Goal: Task Accomplishment & Management: Manage account settings

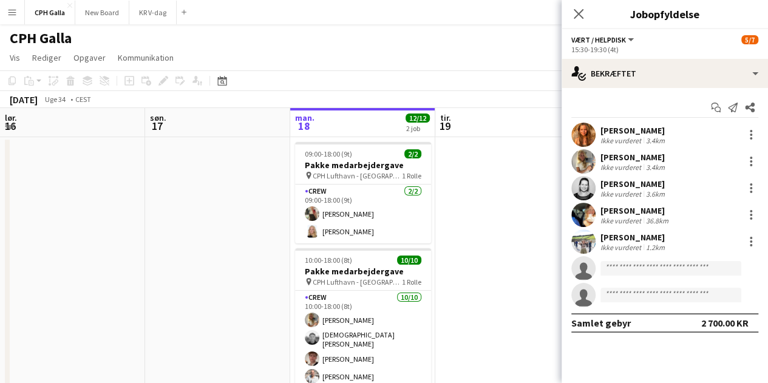
scroll to position [0, 378]
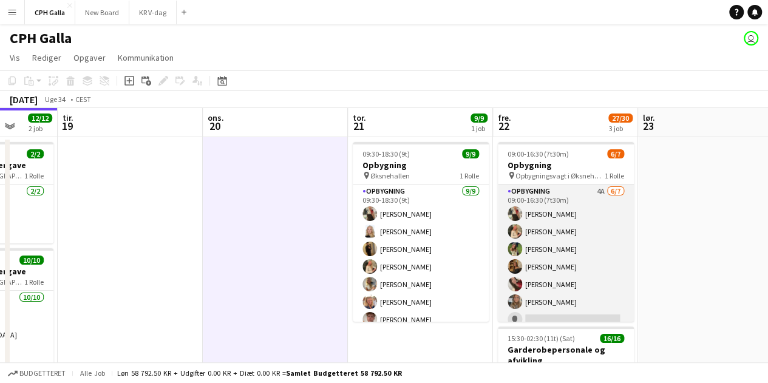
click at [585, 235] on app-card-role "Opbygning 4A [DATE] 09:00-16:30 (7t30m) [PERSON_NAME] [PERSON_NAME] [PERSON_NAM…" at bounding box center [566, 258] width 136 height 147
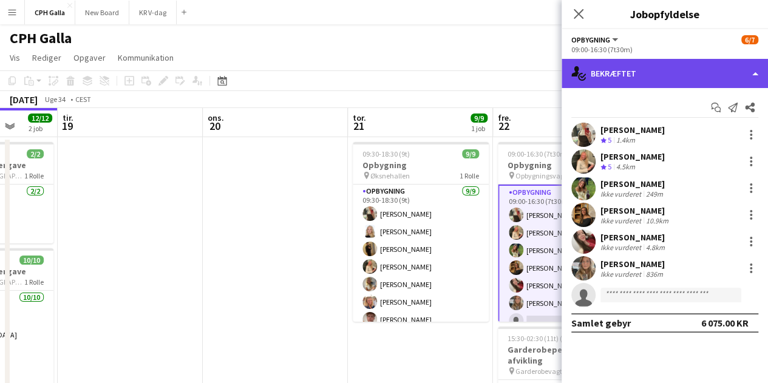
click at [638, 77] on div "single-neutral-actions-check-2 Bekræftet" at bounding box center [665, 73] width 206 height 29
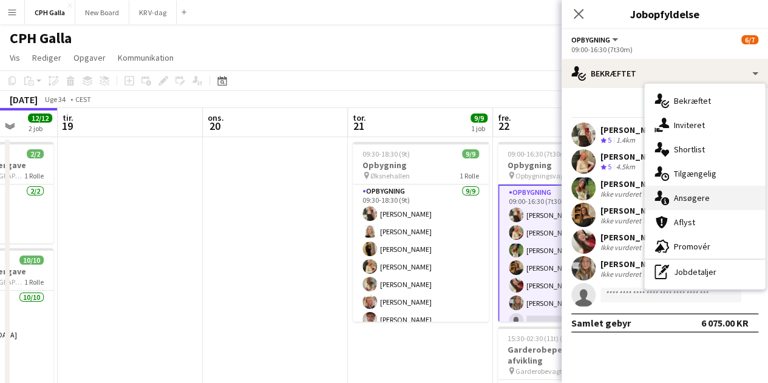
click at [684, 194] on div "single-neutral-actions-information Ansøgere" at bounding box center [705, 198] width 120 height 24
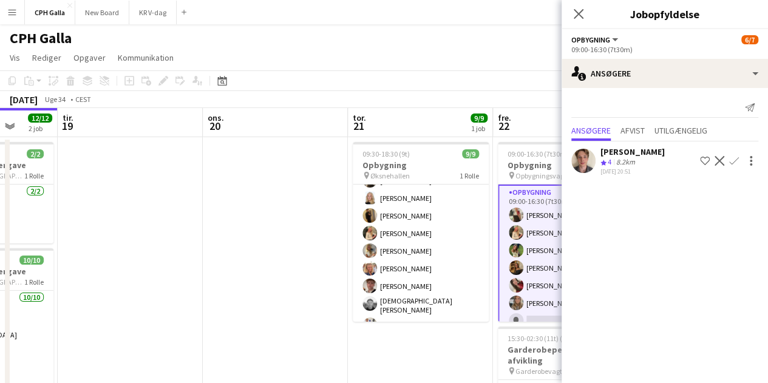
scroll to position [44, 0]
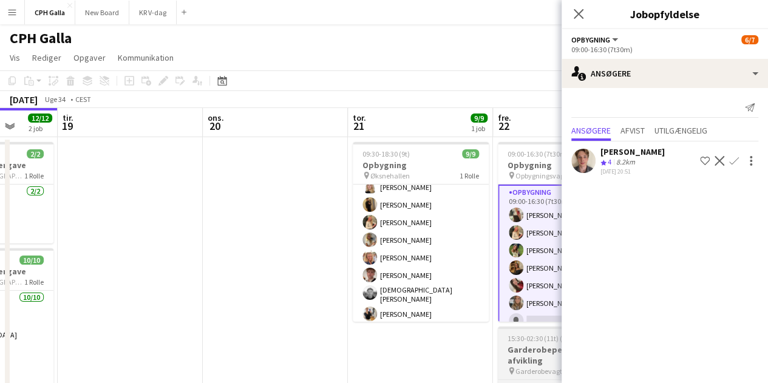
click at [515, 362] on h3 "Garderobepersonale og afvikling" at bounding box center [566, 355] width 136 height 22
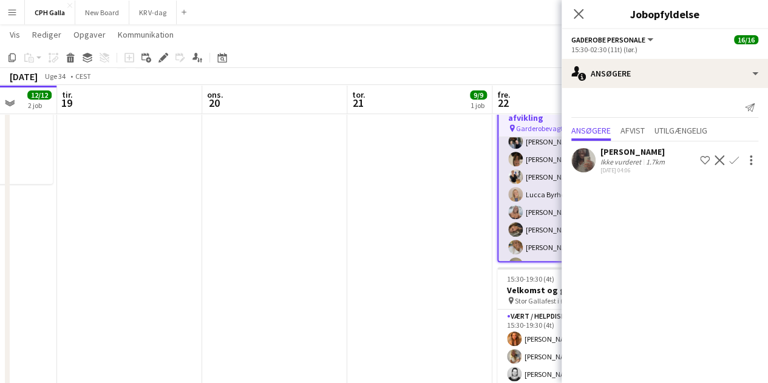
scroll to position [185, 0]
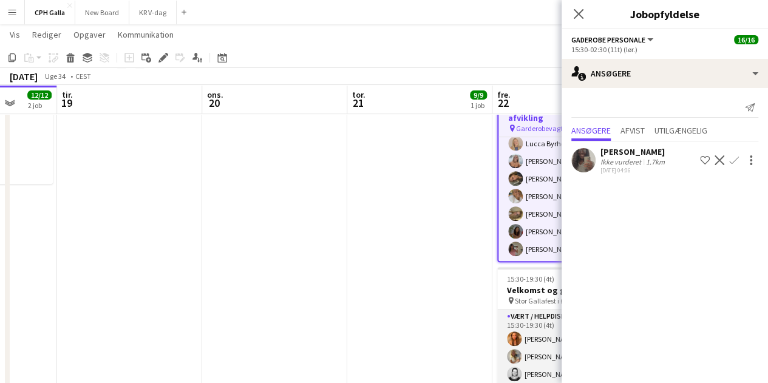
click at [528, 353] on app-card-role "Vært / Helpdisk 2A [DATE] 15:30-19:30 (4t) Vanilla Pryce Havana [PERSON_NAME] […" at bounding box center [565, 383] width 136 height 147
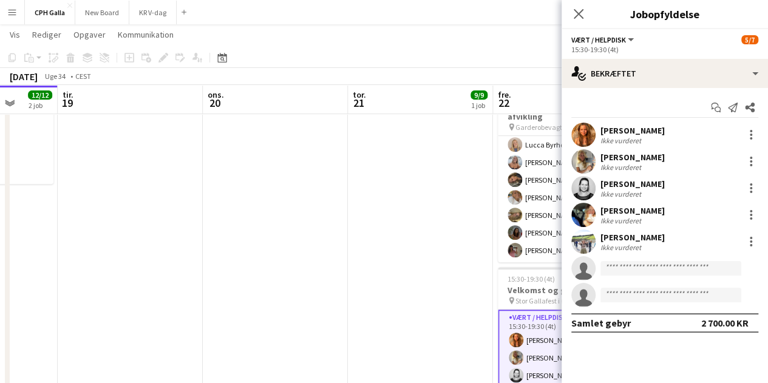
scroll to position [178, 0]
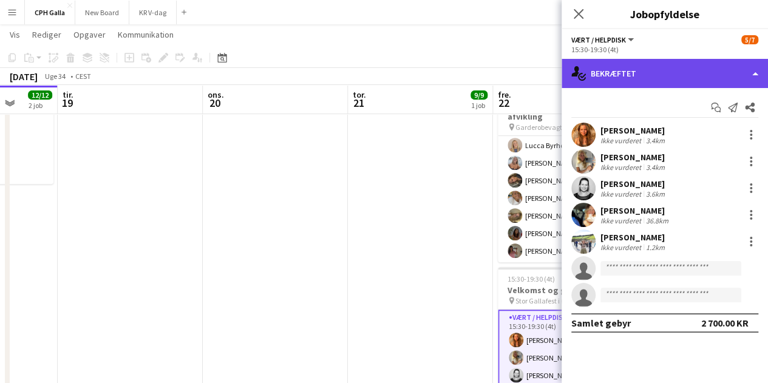
click at [639, 79] on div "single-neutral-actions-check-2 Bekræftet" at bounding box center [665, 73] width 206 height 29
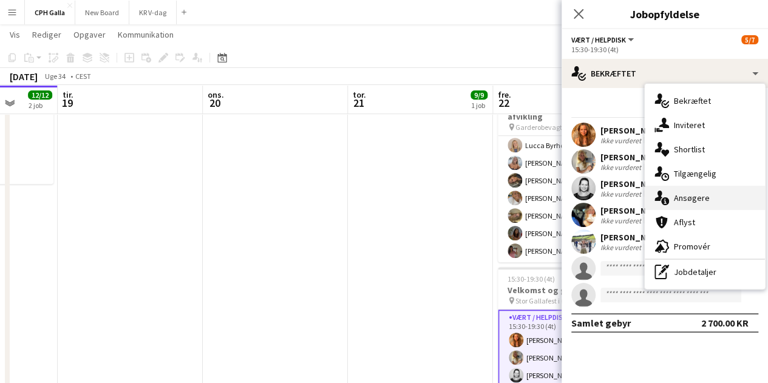
click at [687, 199] on div "single-neutral-actions-information Ansøgere" at bounding box center [705, 198] width 120 height 24
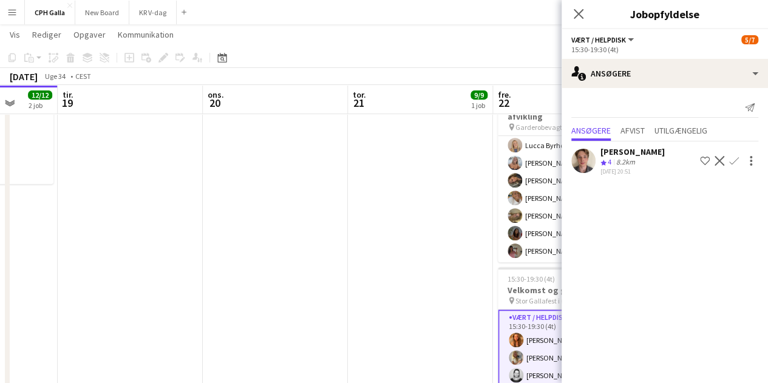
click at [384, 250] on app-date-cell "09:30-18:30 (9t) 9/9 Opbygning pin Øksnehallen 1 Rolle Opbygning [DATE] 09:30-1…" at bounding box center [420, 182] width 145 height 578
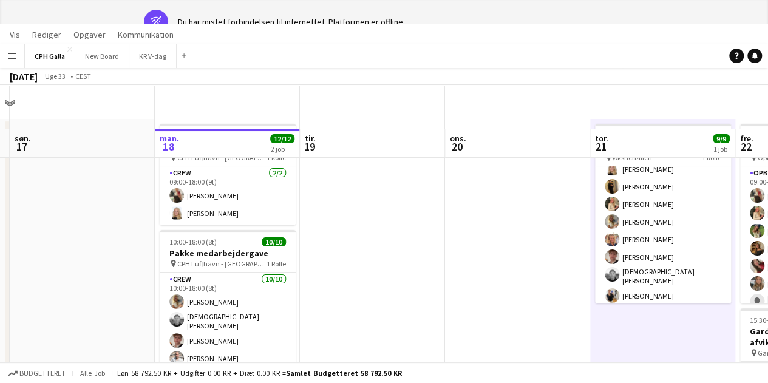
scroll to position [0, 0]
